Goal: Task Accomplishment & Management: Complete application form

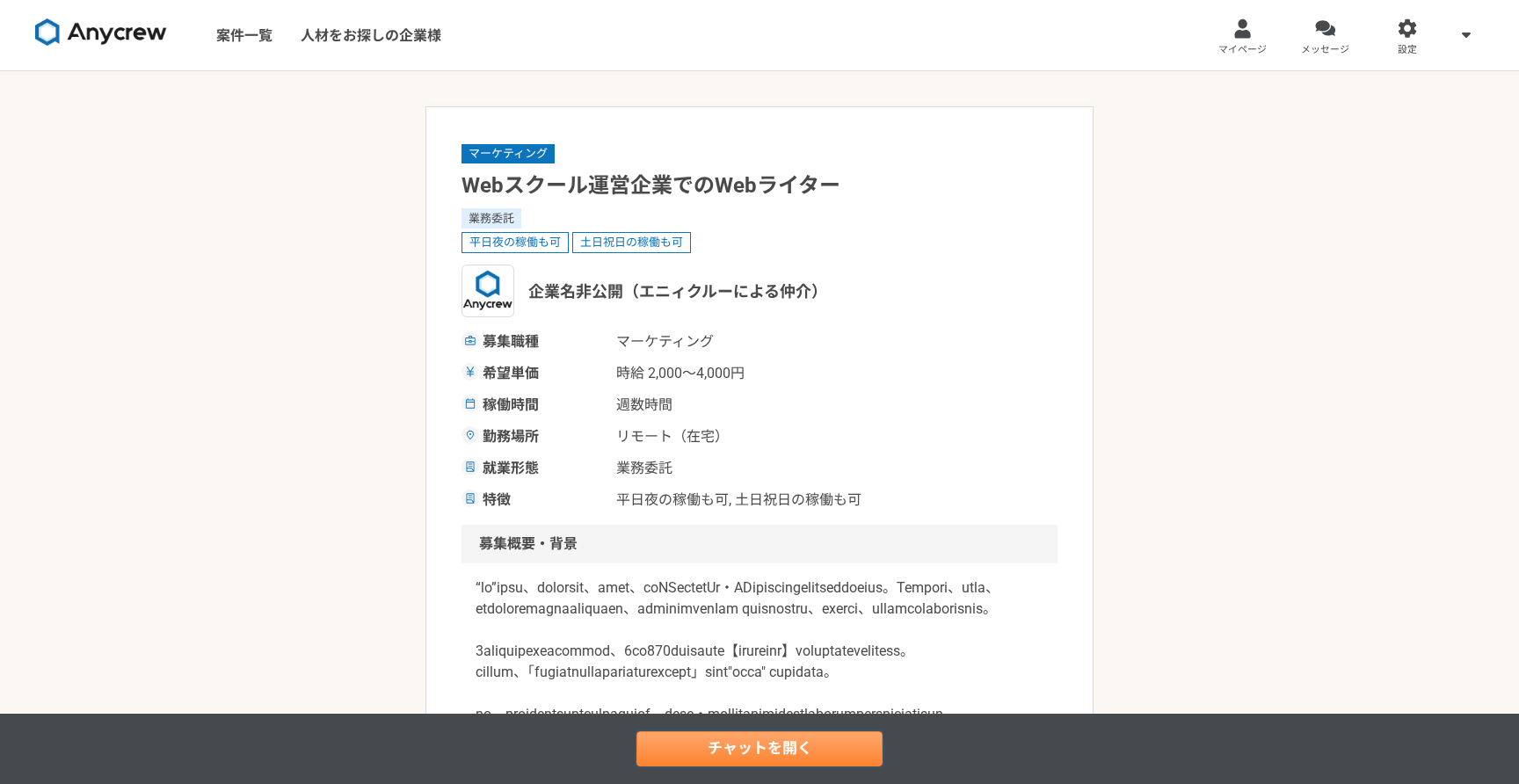
click at [676, 746] on link "チャットを開く" at bounding box center [760, 748] width 246 height 36
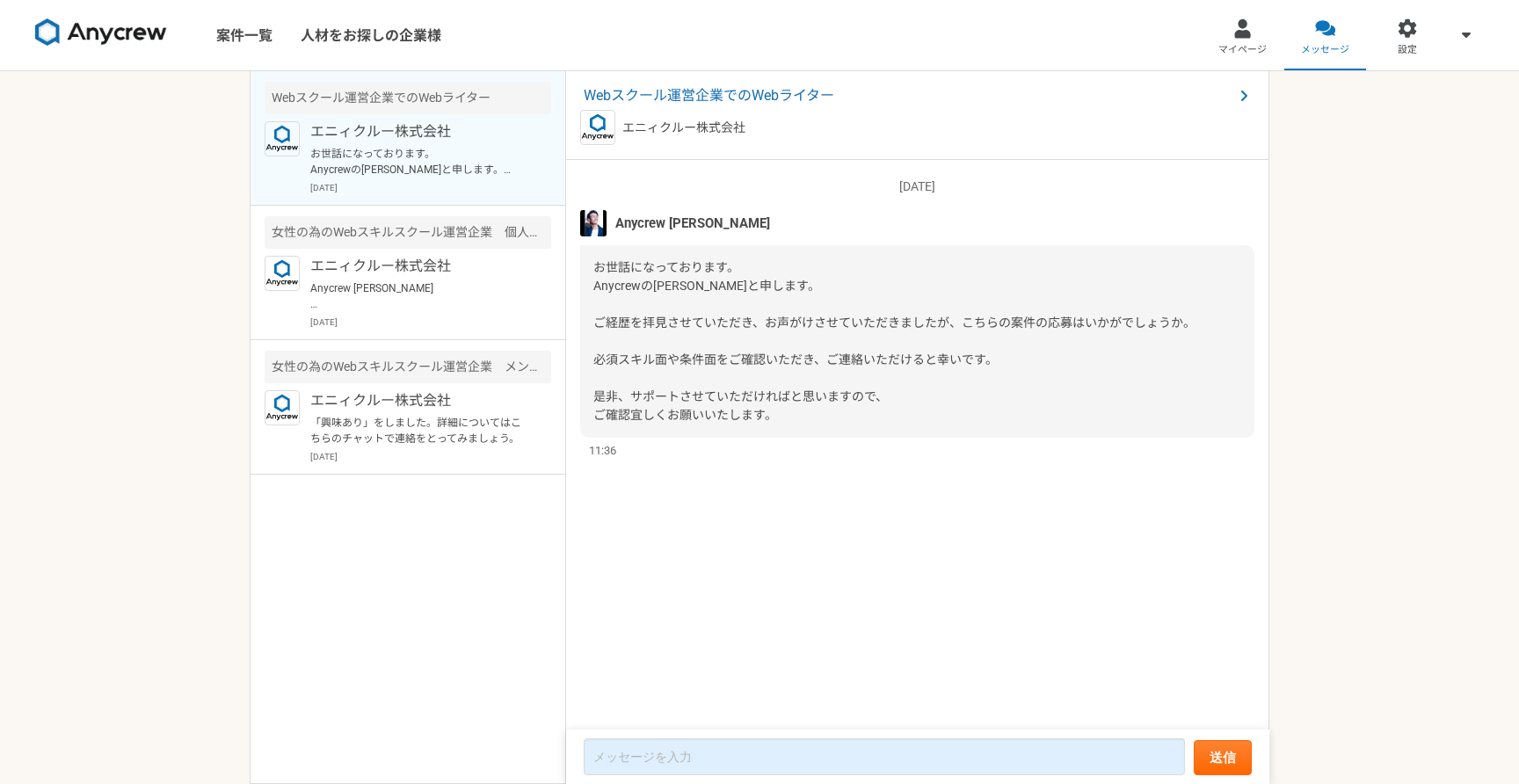
click at [728, 577] on div "[DATE] [PERSON_NAME]になっております。 Anycrewの[PERSON_NAME]と申します。 ご経歴を拝見させていただき、お声がけさせて…" at bounding box center [918, 445] width 704 height 571
click at [423, 166] on p "お世話になっております。 Anycrewの[PERSON_NAME]と申します。 ご経歴を拝見させていただき、お声がけさせていただきましたが、こちらの案件の応…" at bounding box center [419, 161] width 217 height 32
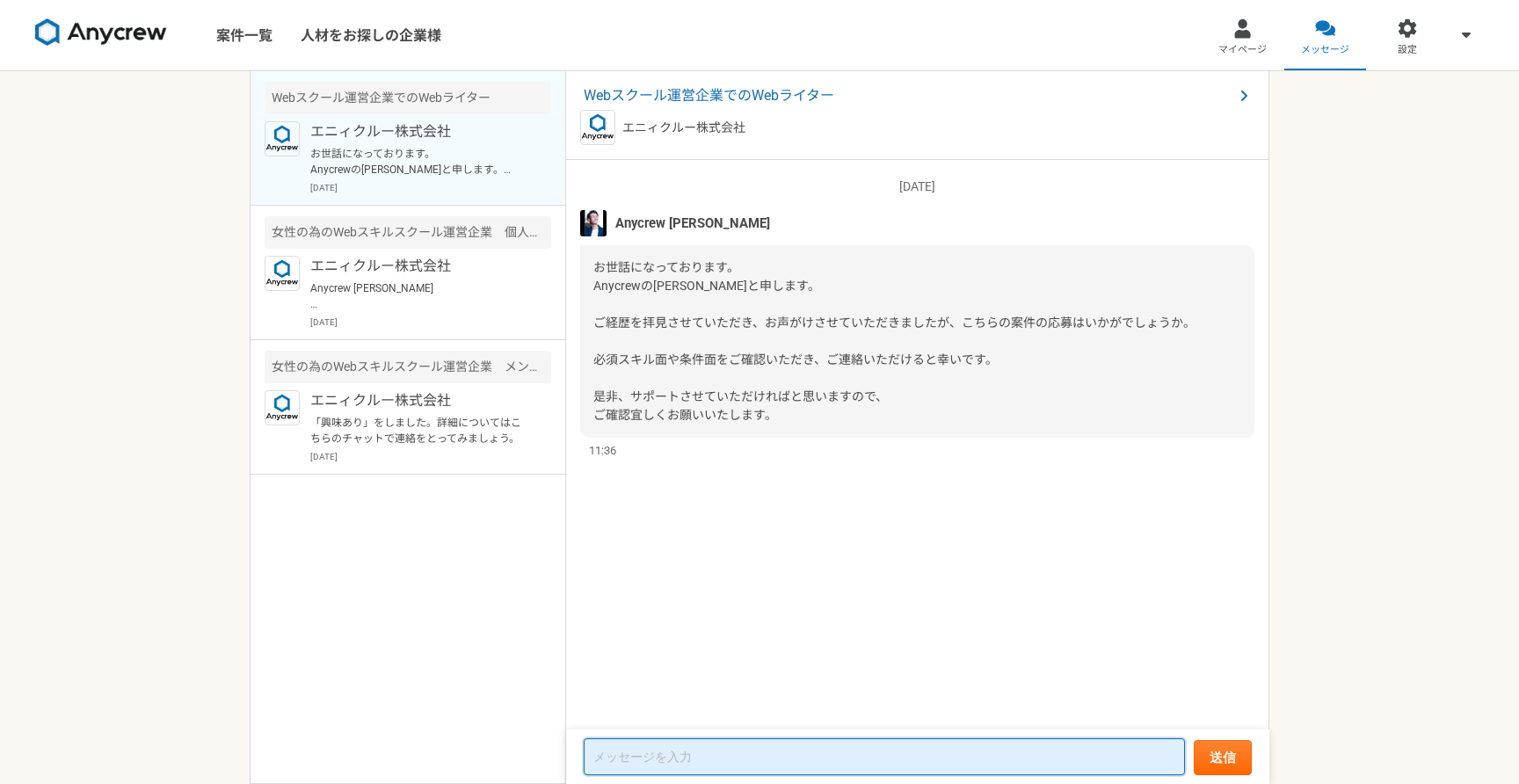
click at [650, 756] on textarea at bounding box center [884, 756] width 601 height 36
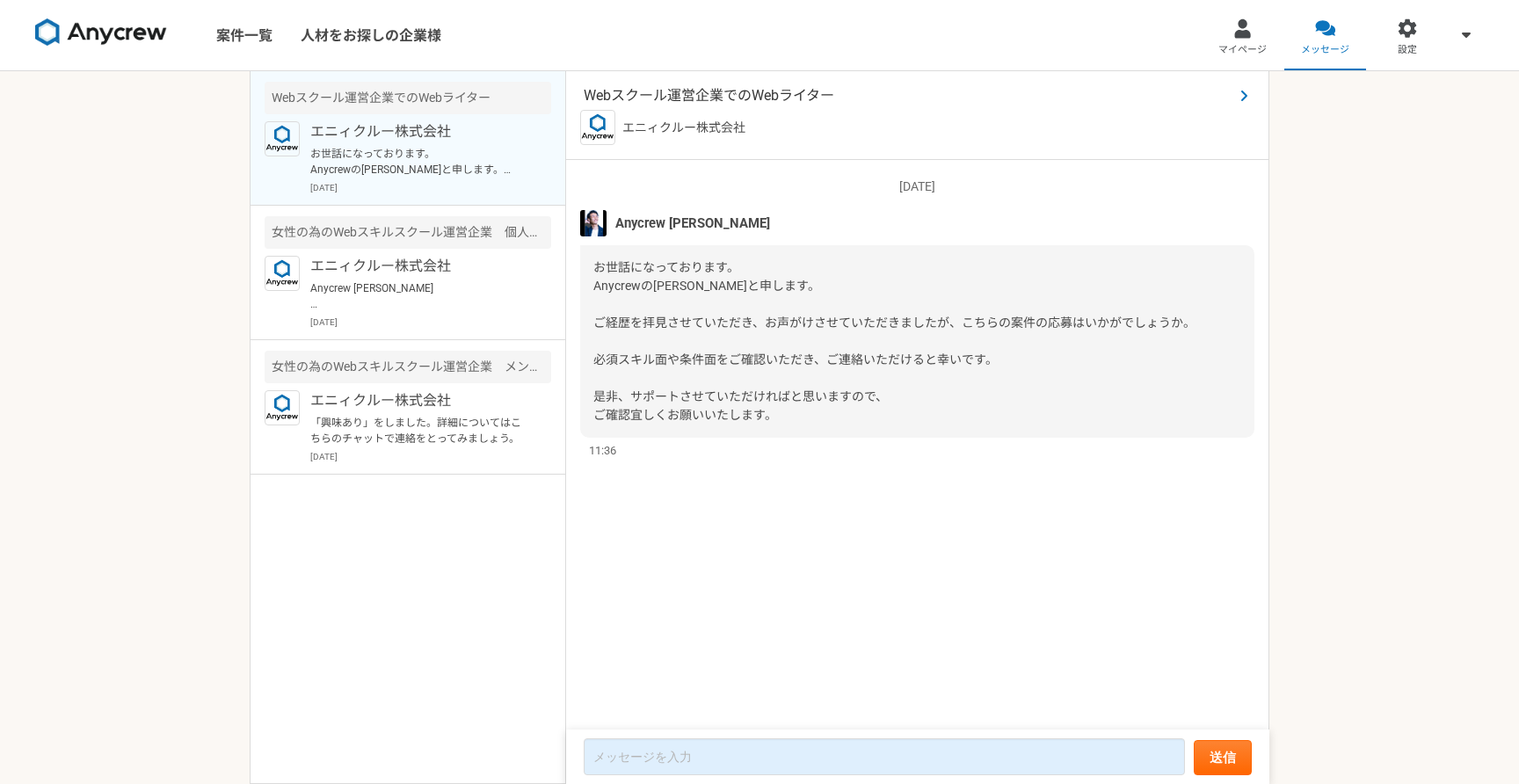
click at [678, 101] on span "Webスクール運営企業でのWebライター" at bounding box center [908, 96] width 650 height 21
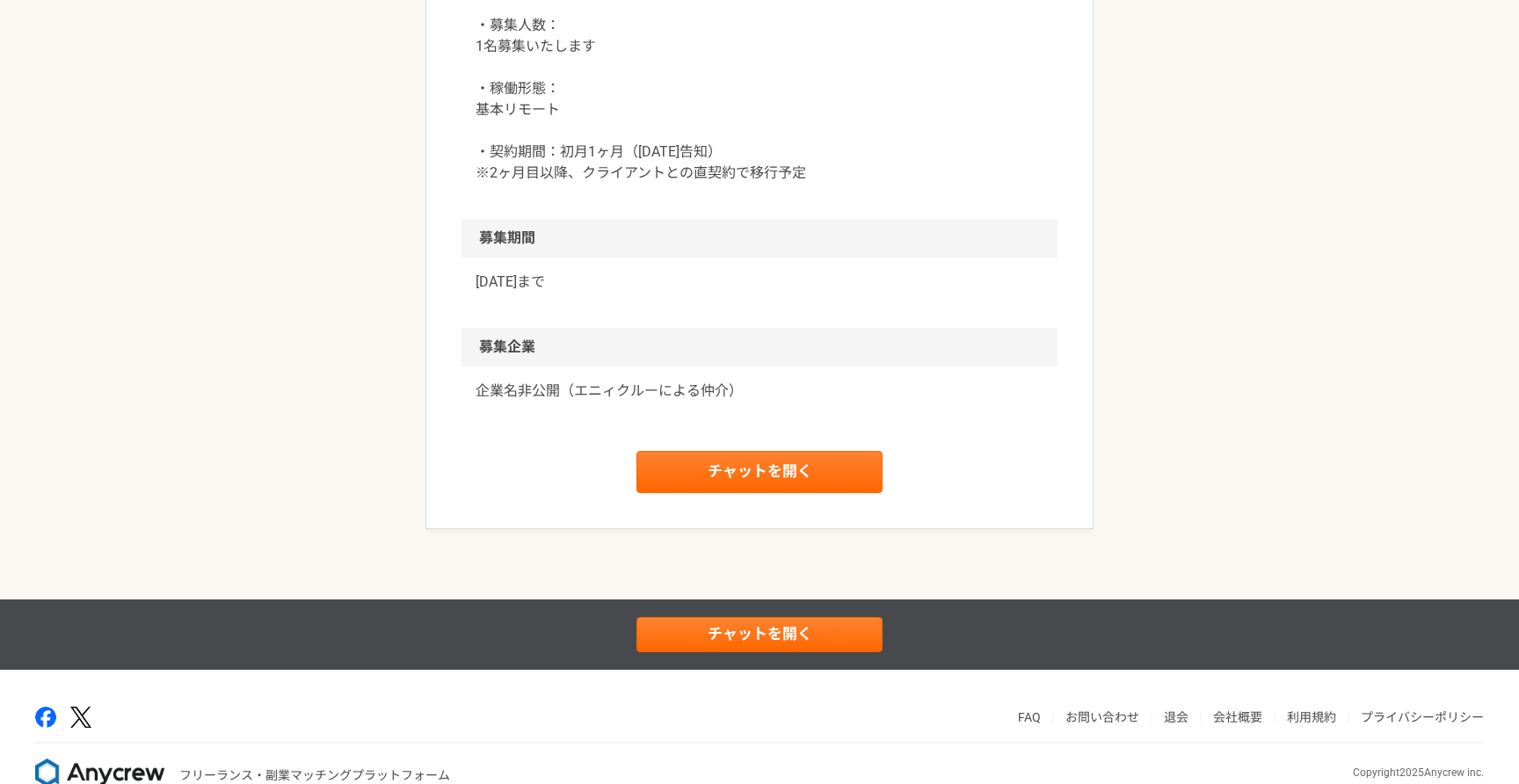
scroll to position [1818, 0]
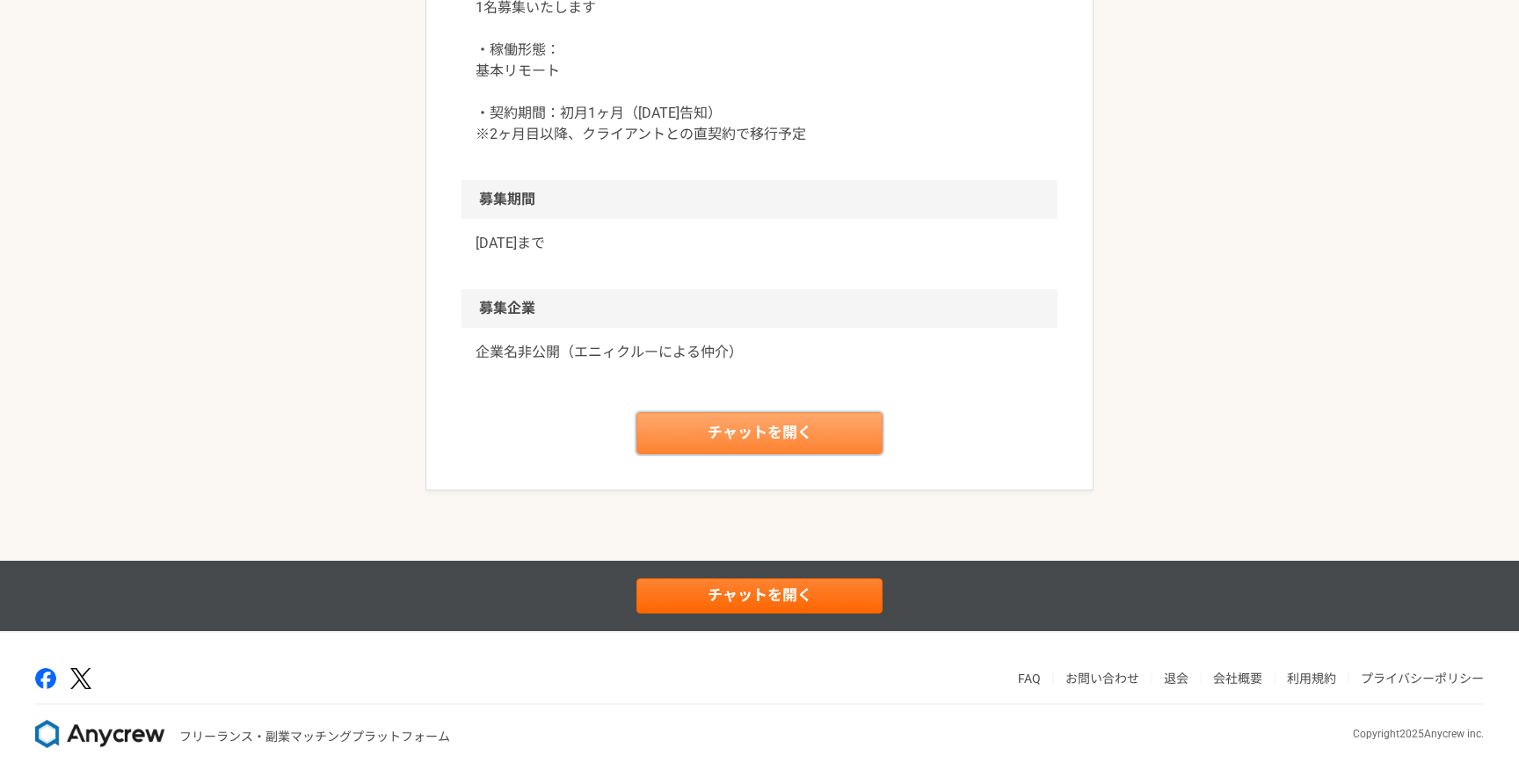
click at [680, 443] on link "チャットを開く" at bounding box center [760, 433] width 246 height 42
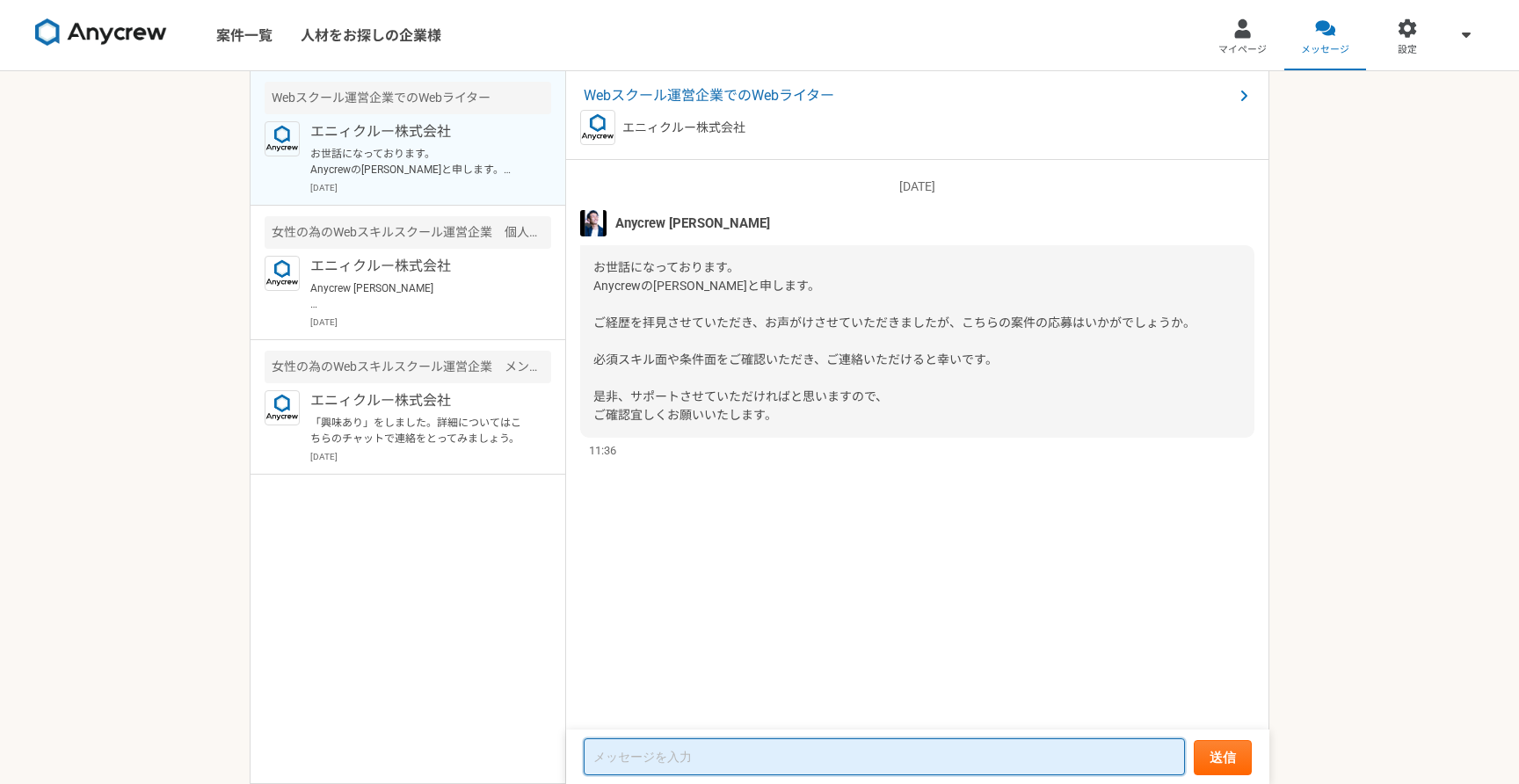
click at [642, 756] on textarea at bounding box center [884, 756] width 601 height 36
paste textarea "ご連絡いただきありがとうございます。 ぜひ貴社に応募させていただきたく、職務経歴書をお送りいたします。 これまで培ってきた経験とスキルを活かし、貴社に貢献でき…"
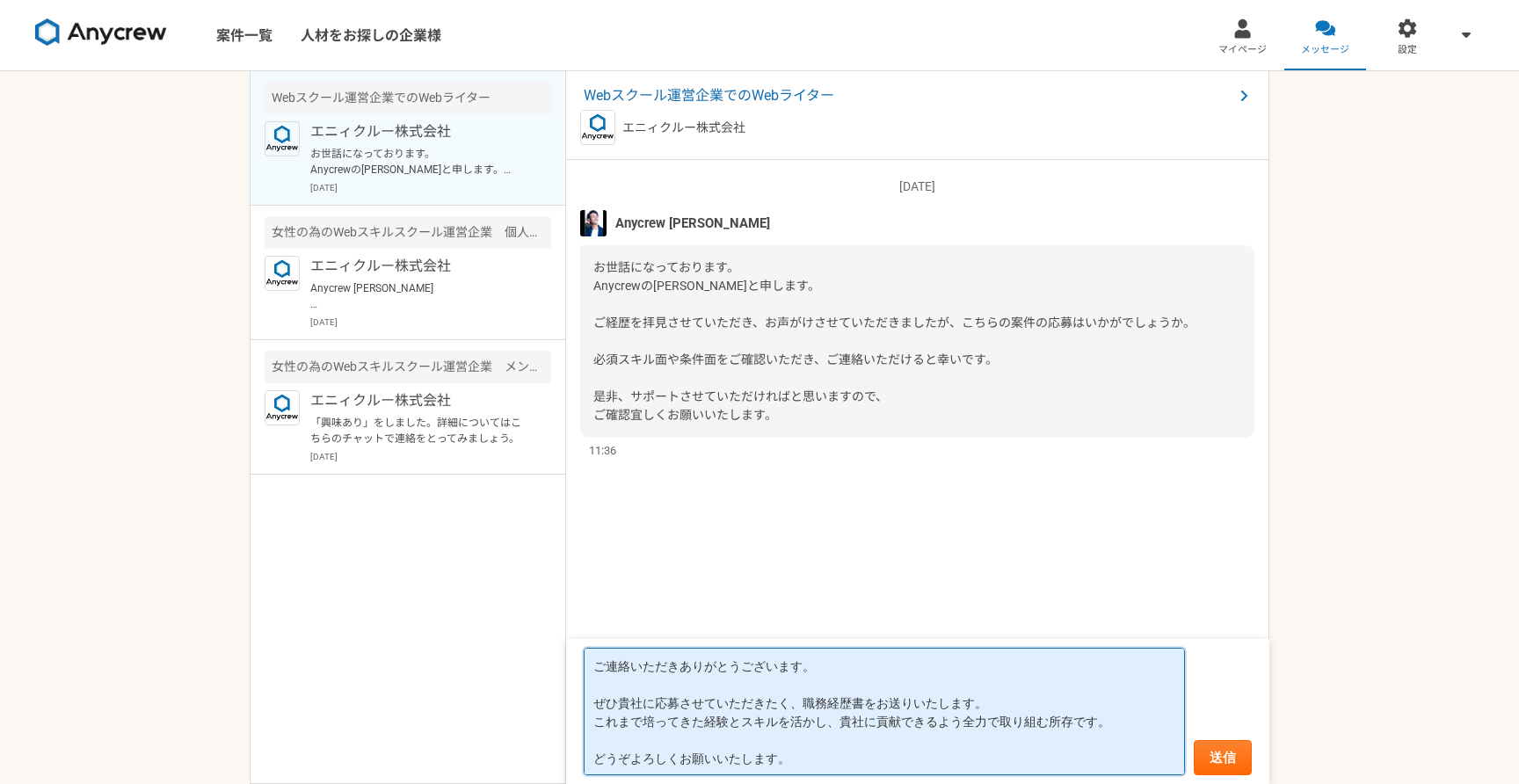
click at [638, 708] on textarea "ご連絡いただきありがとうございます。 ぜひ貴社に応募させていただきたく、職務経歴書をお送りいたします。 これまで培ってきた経験とスキルを活かし、貴社に貢献でき…" at bounding box center [884, 711] width 601 height 128
drag, startPoint x: 984, startPoint y: 723, endPoint x: 599, endPoint y: 725, distance: 385.0
click at [599, 725] on textarea "ご連絡いただきありがとうございます。 ぜひ応募させていただきたく、職務経歴書をお送りいたします。 これまで培ってきた経験とスキルを活かし、貴社に貢献できるよう…" at bounding box center [884, 711] width 601 height 128
type textarea "ご連絡いただきありがとうございます。 ぜひ応募させていただきたく、職務経歴書をお送りいたします。 どうぞよろしくお願いいたします。"
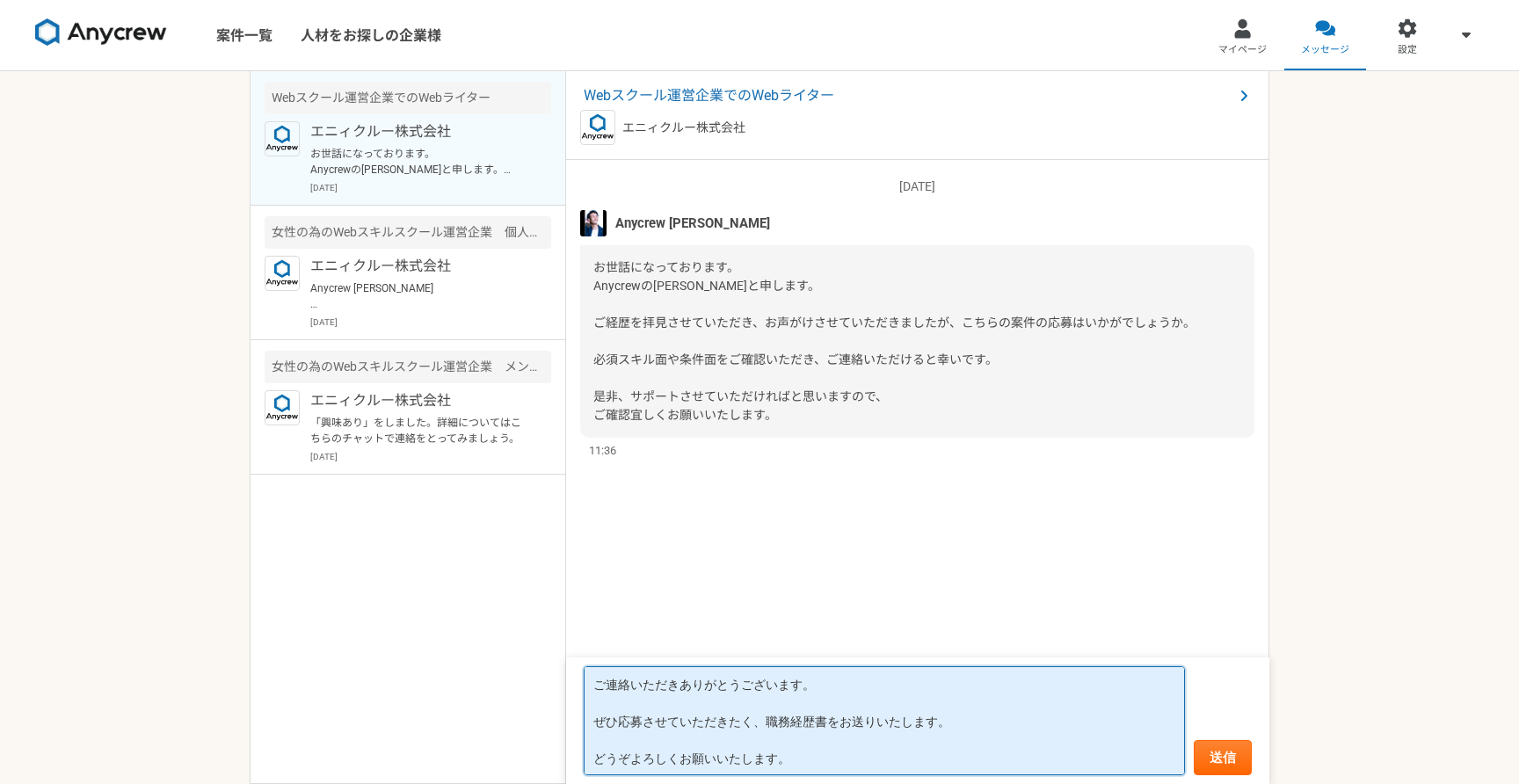
click at [631, 704] on textarea "ご連絡いただきありがとうございます。 ぜひ応募させていただきたく、職務経歴書をお送りいたします。 どうぞよろしくお願いいたします。" at bounding box center [884, 721] width 601 height 109
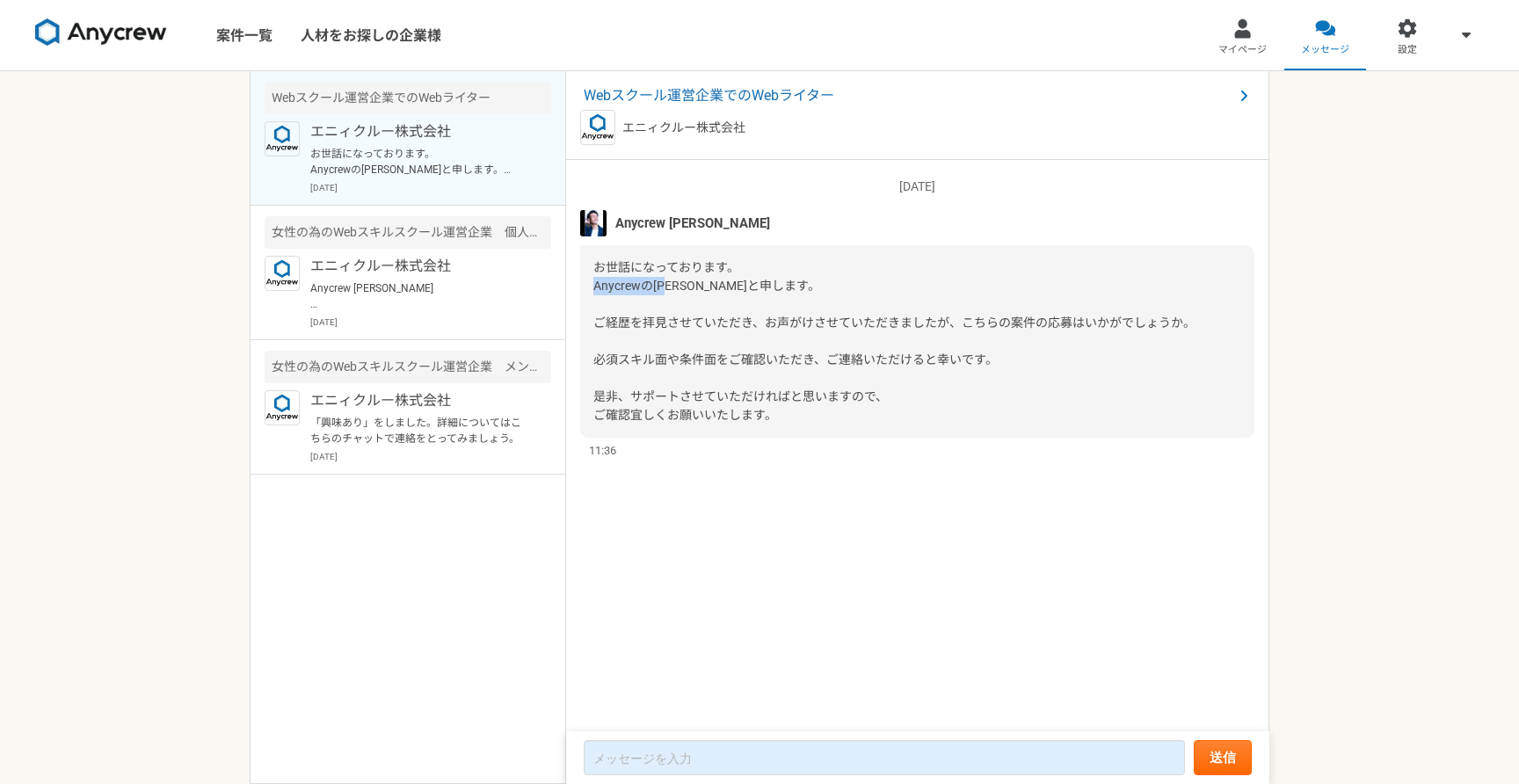
drag, startPoint x: 673, startPoint y: 284, endPoint x: 590, endPoint y: 287, distance: 83.1
click at [590, 287] on div "お世話になっております。 Anycrewの[PERSON_NAME]と申します。 ご経歴を拝見させていただき、お声がけさせていただきましたが、こちらの案件の応…" at bounding box center [917, 341] width 674 height 193
copy span "Anycrewの[PERSON_NAME]"
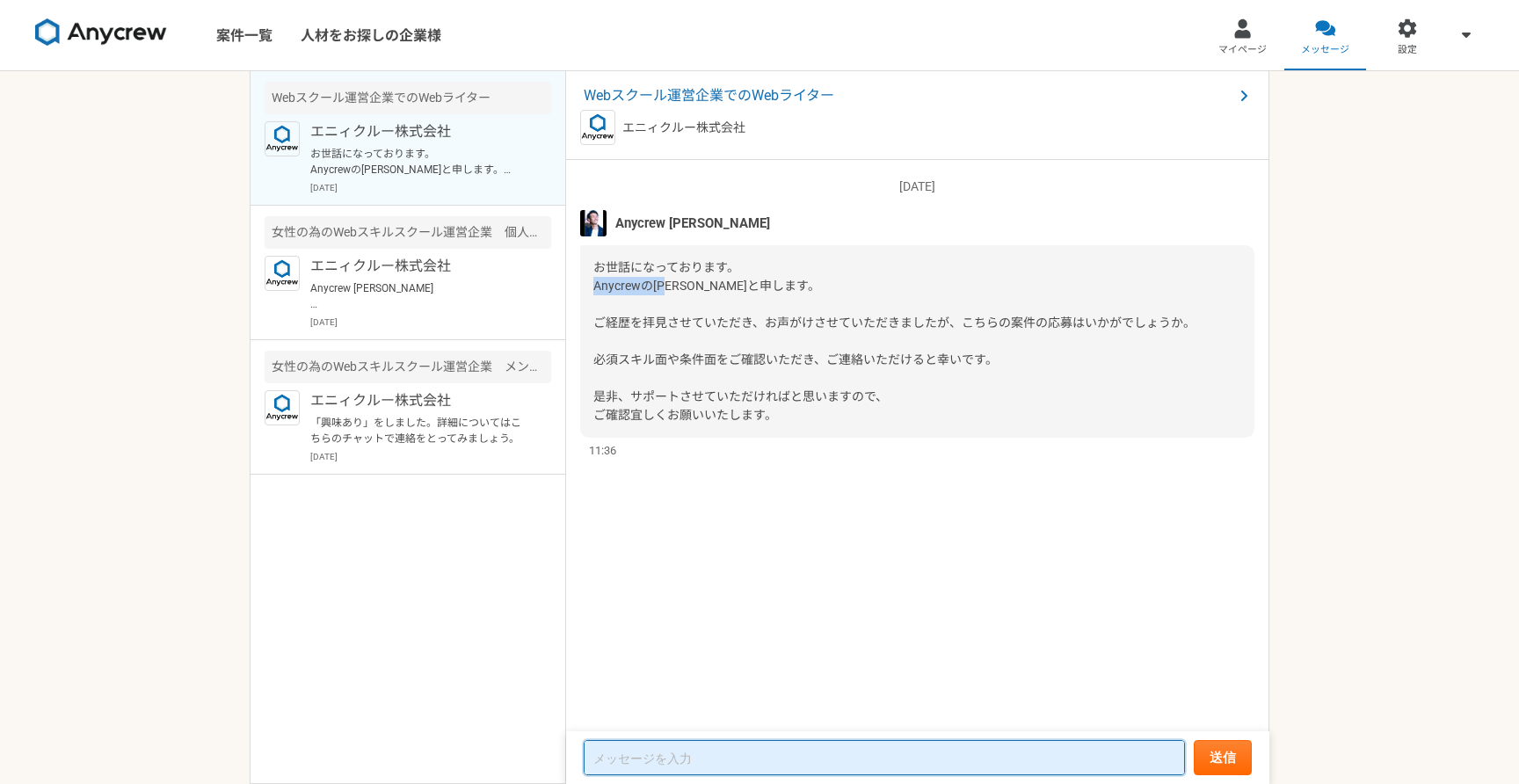
click at [612, 745] on textarea at bounding box center [884, 757] width 601 height 36
paste textarea "Anycrewの[PERSON_NAME]"
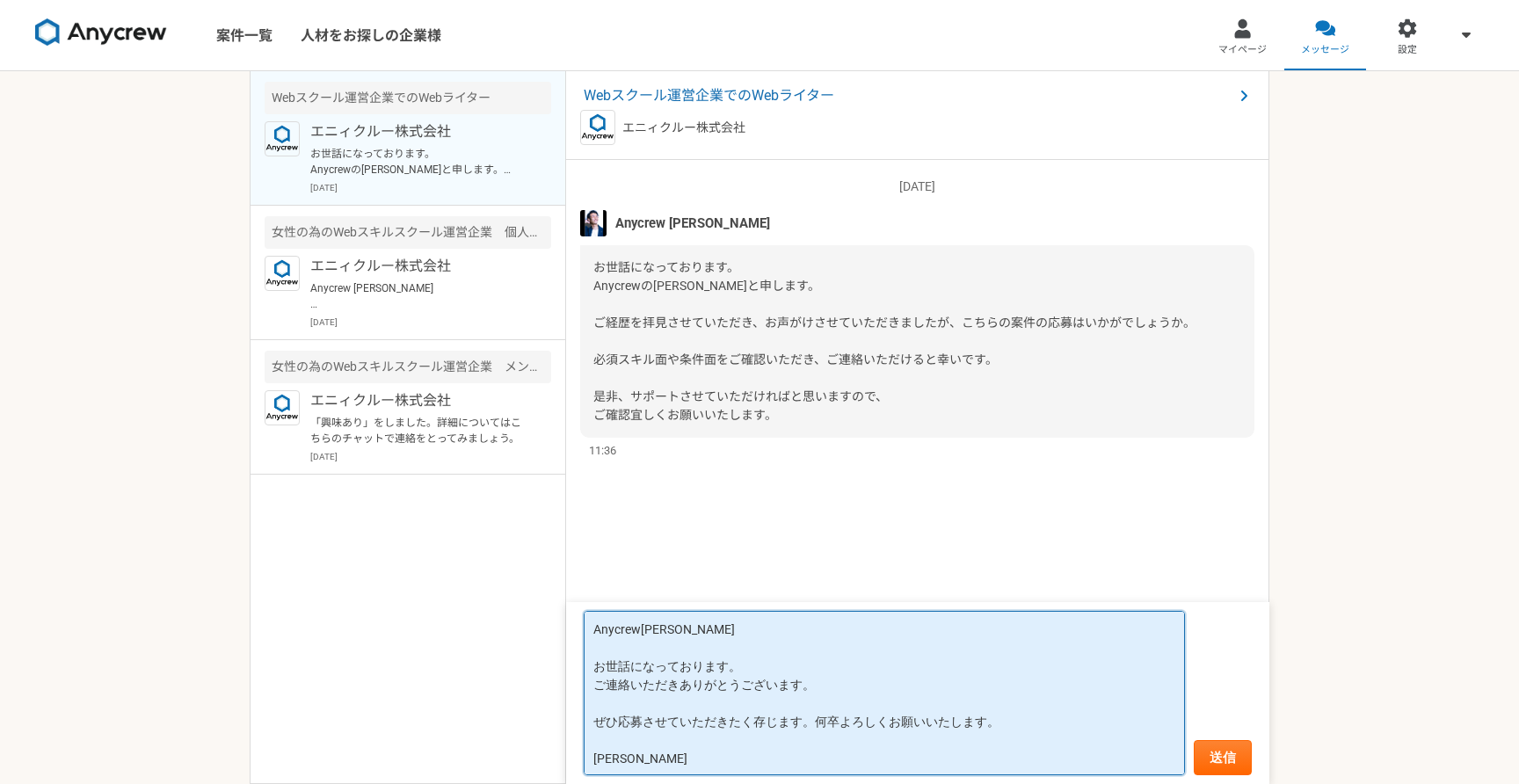
click at [988, 721] on textarea "Anycrew[PERSON_NAME] お世話になっております。 ご連絡いただきありがとうございます。 ぜひ応募させていただきたく存じます。何卒よろしくお願…" at bounding box center [884, 692] width 601 height 164
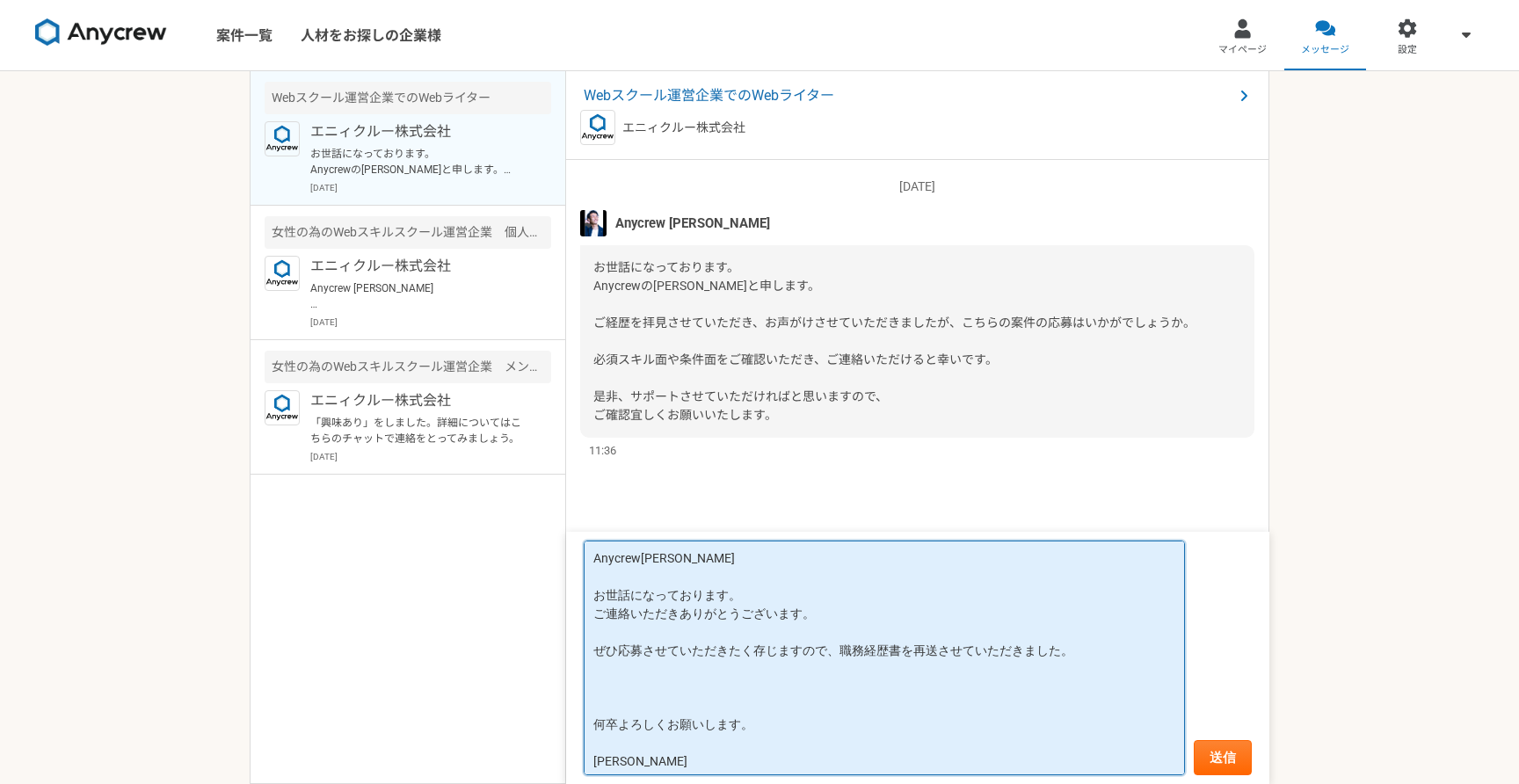
paste textarea "[URL][DOMAIN_NAME][EMAIL_ADDRESS][DOMAIN_NAME]"
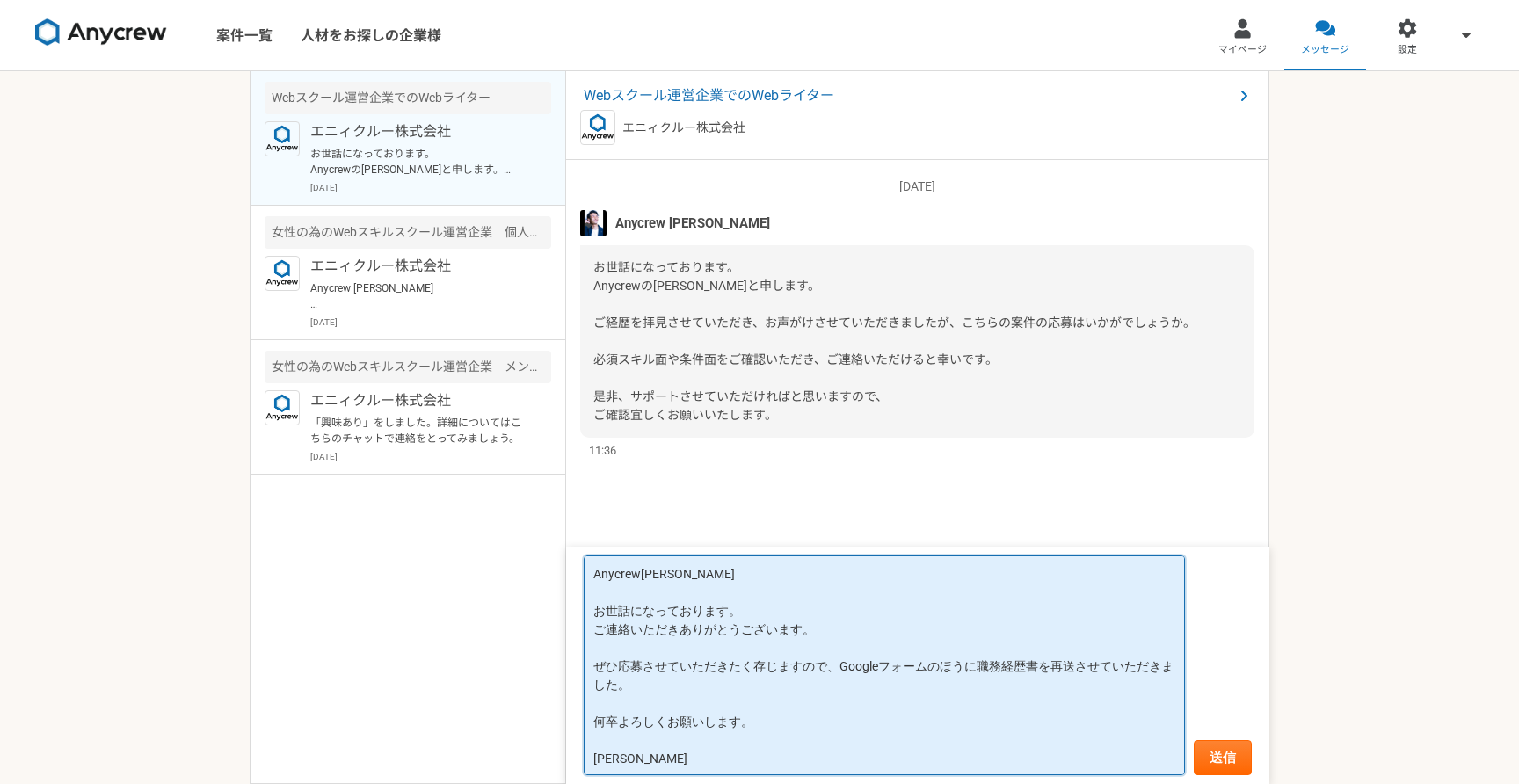
scroll to position [2, 0]
click at [594, 626] on textarea "Anycrew[PERSON_NAME] お世話になっております。 ご連絡いただきありがとうございます。 ぜひ応募させていただきたく存じますので、Google…" at bounding box center [884, 665] width 601 height 220
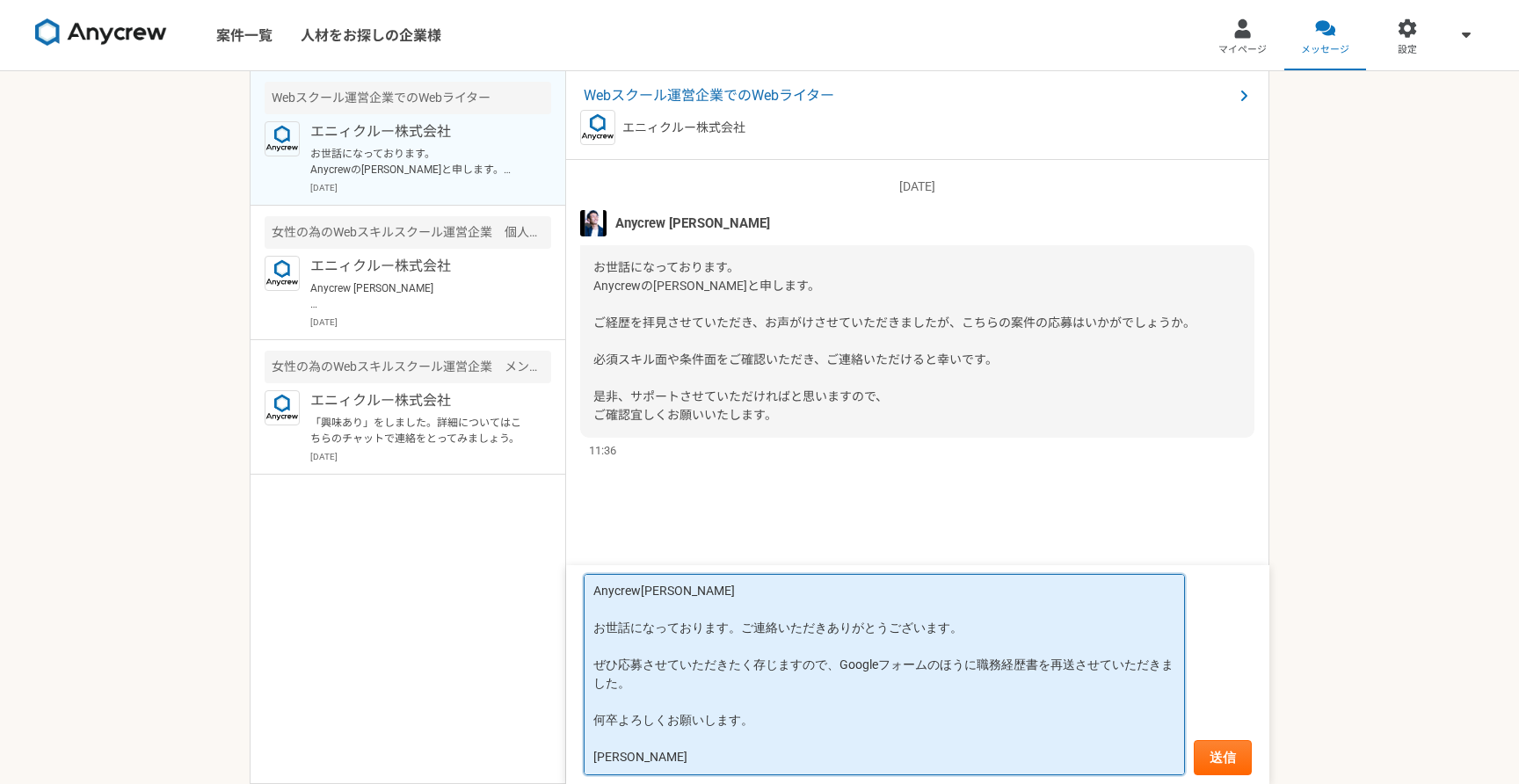
click at [1078, 666] on textarea "Anycrew[PERSON_NAME] お世話になっております。ご連絡いただきありがとうございます。 ぜひ応募させていただきたく存じますので、Googleフ…" at bounding box center [884, 675] width 601 height 202
type textarea "Anycrew[PERSON_NAME] お世話になっております。ご連絡いただきありがとうございます。 ぜひ応募させていただきたく存じますので、Googleフ…"
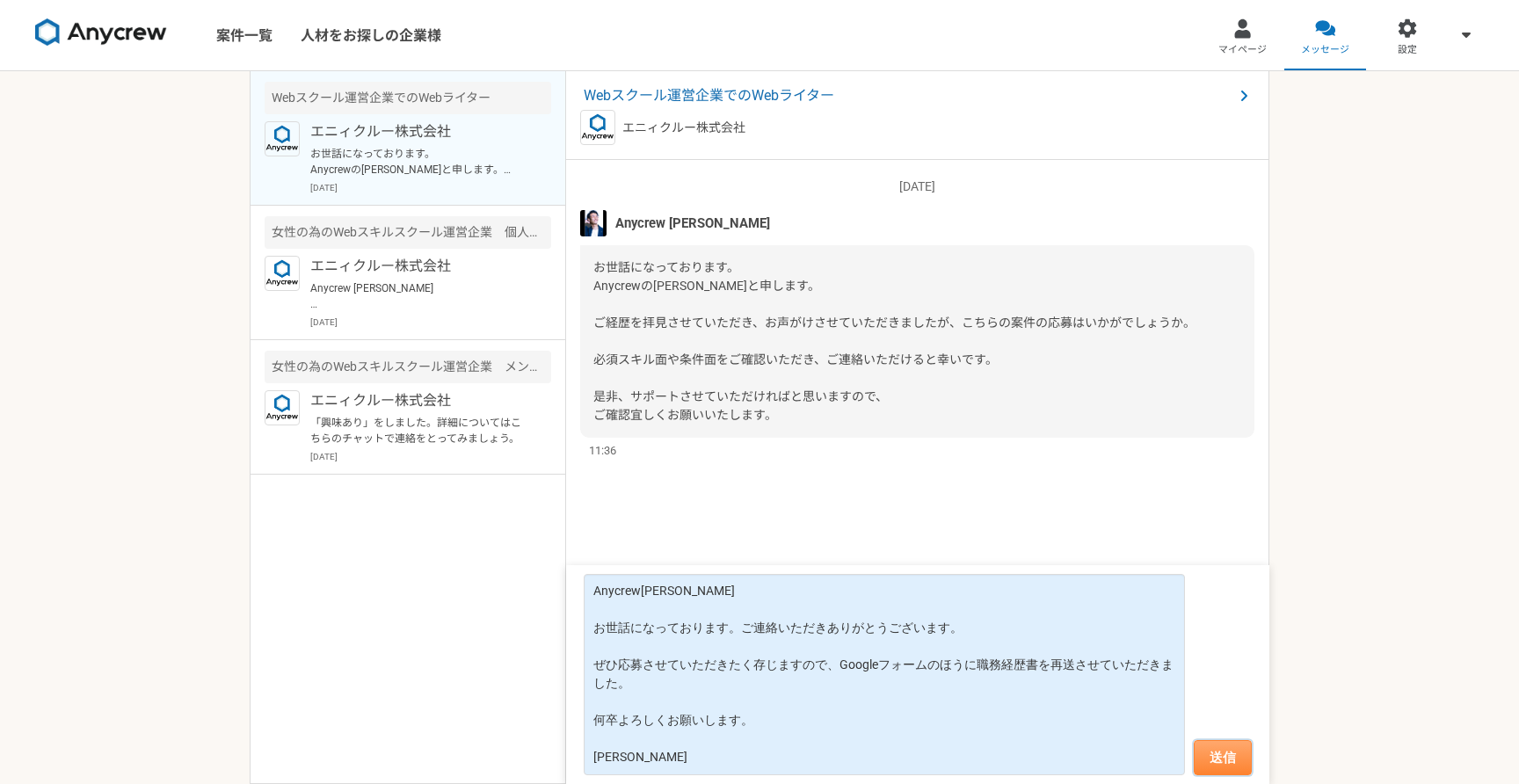
click at [1223, 750] on button "送信" at bounding box center [1223, 757] width 58 height 36
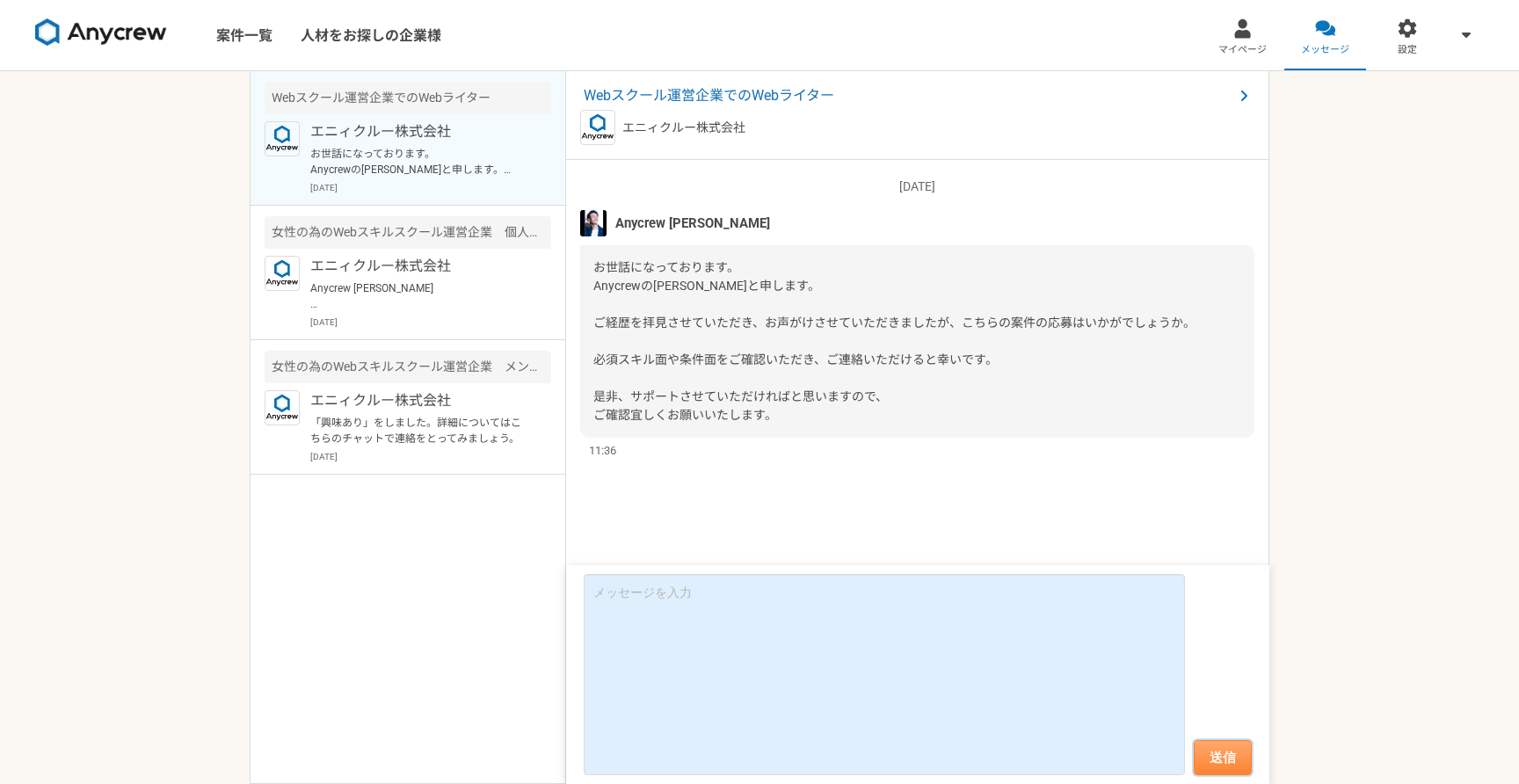
scroll to position [8, 0]
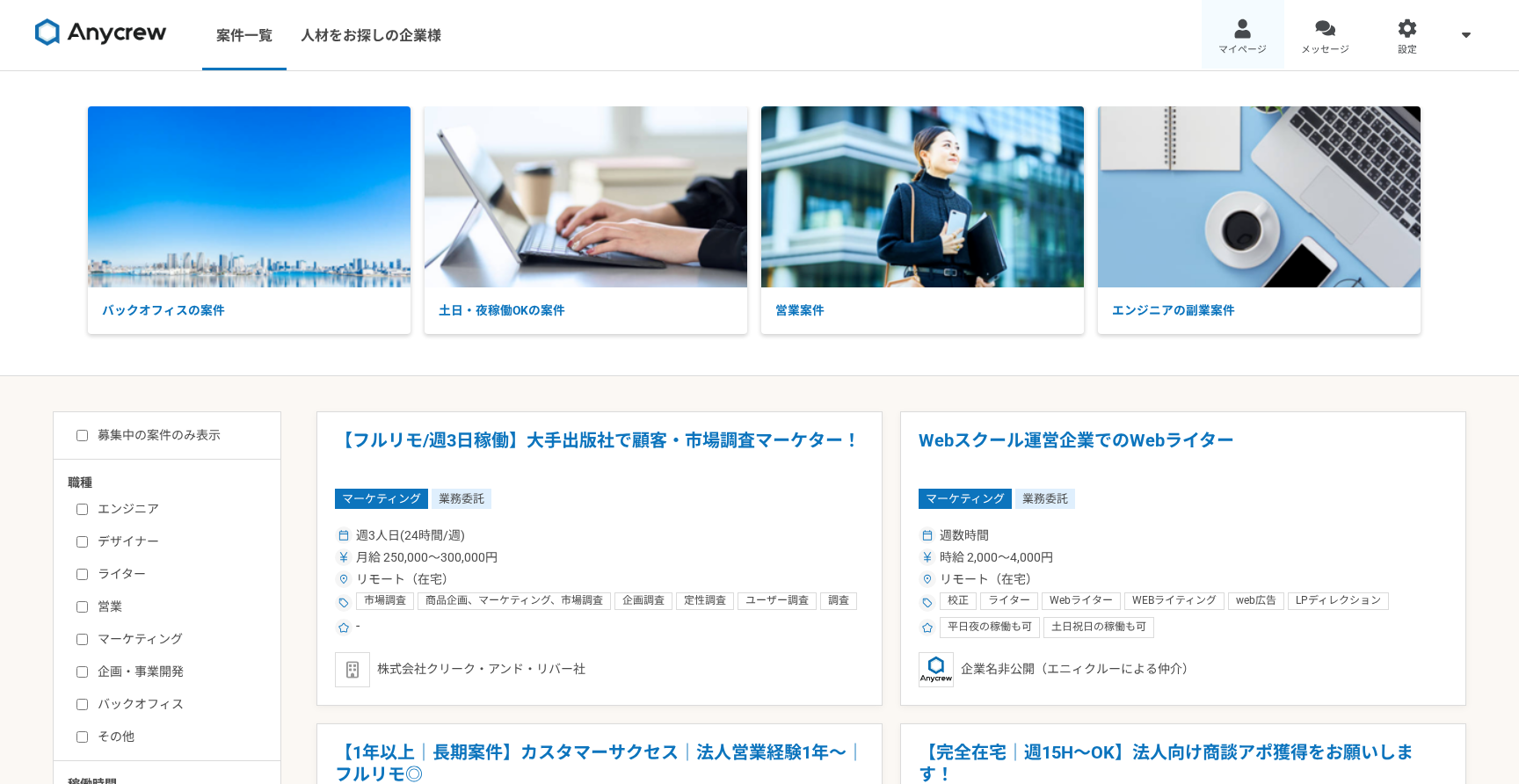
click at [1242, 33] on div at bounding box center [1242, 28] width 20 height 20
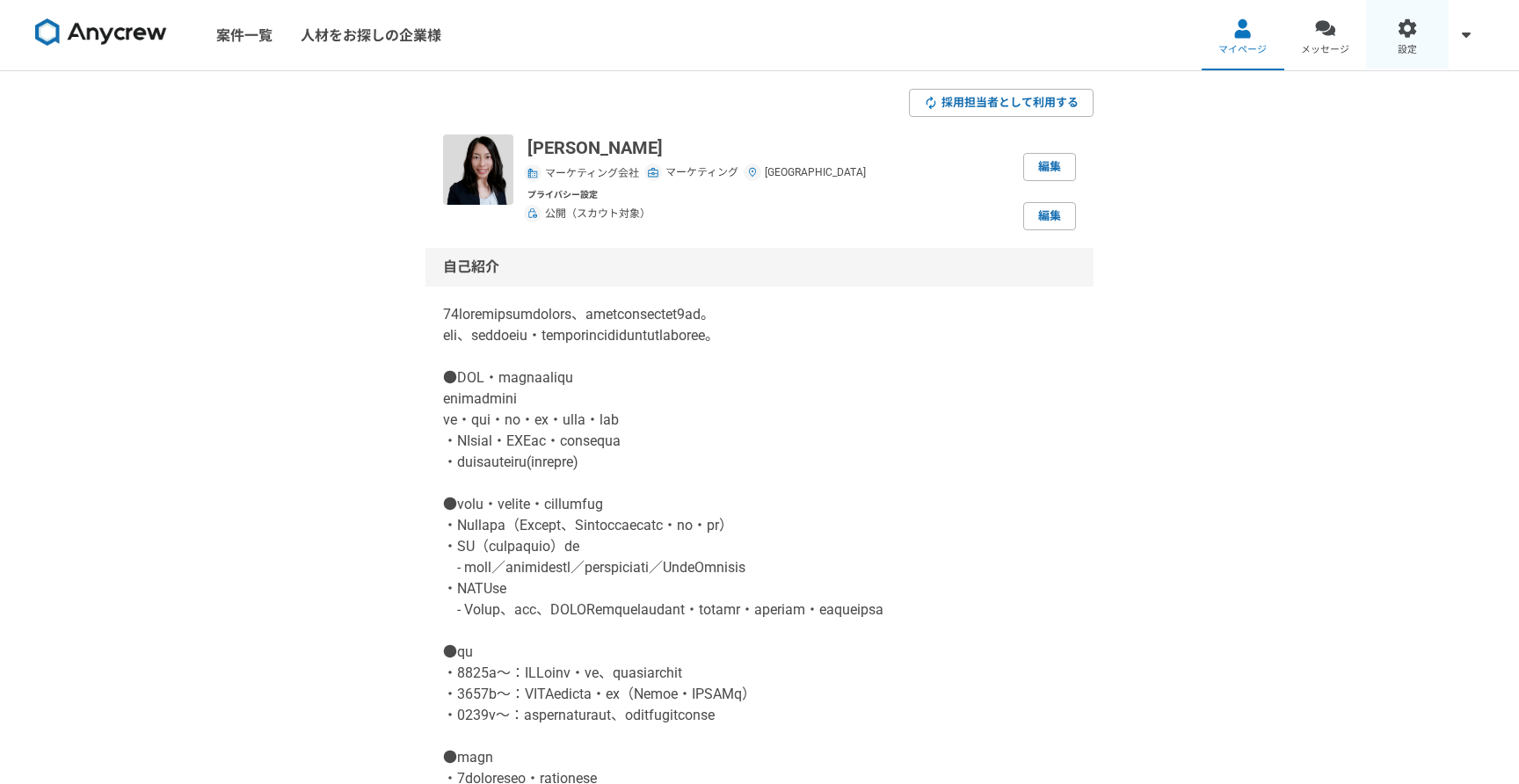
click at [1398, 43] on span "設定" at bounding box center [1408, 50] width 19 height 14
